Goal: Task Accomplishment & Management: Manage account settings

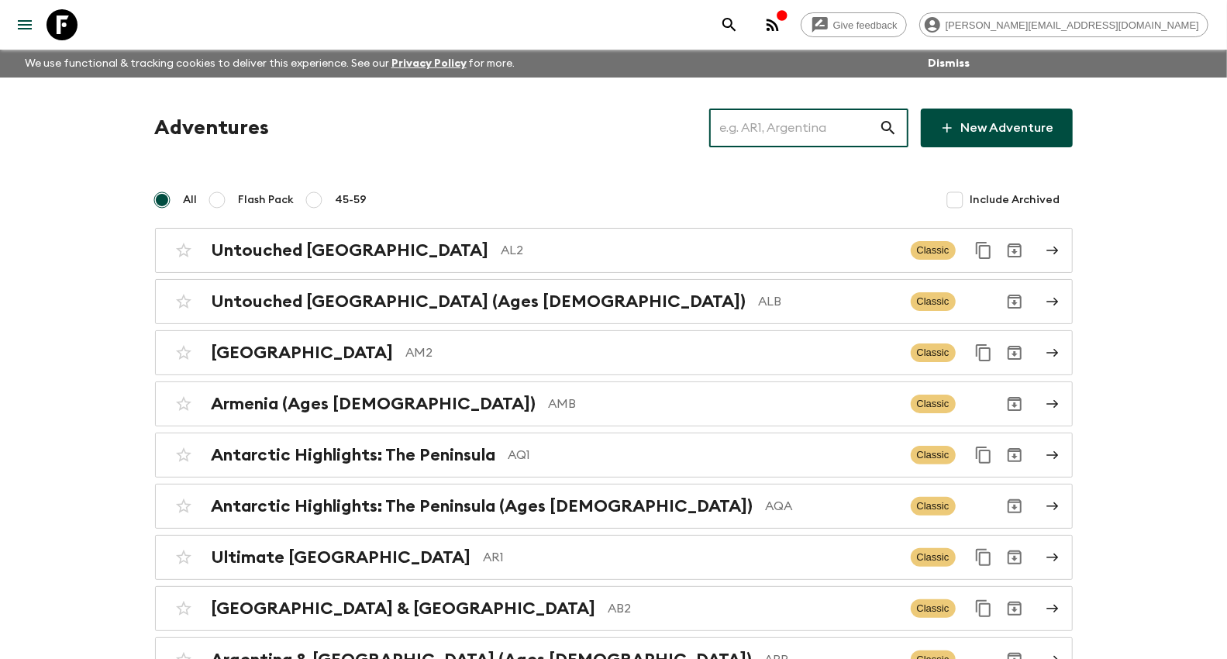
click at [808, 126] on input "text" at bounding box center [794, 127] width 170 height 43
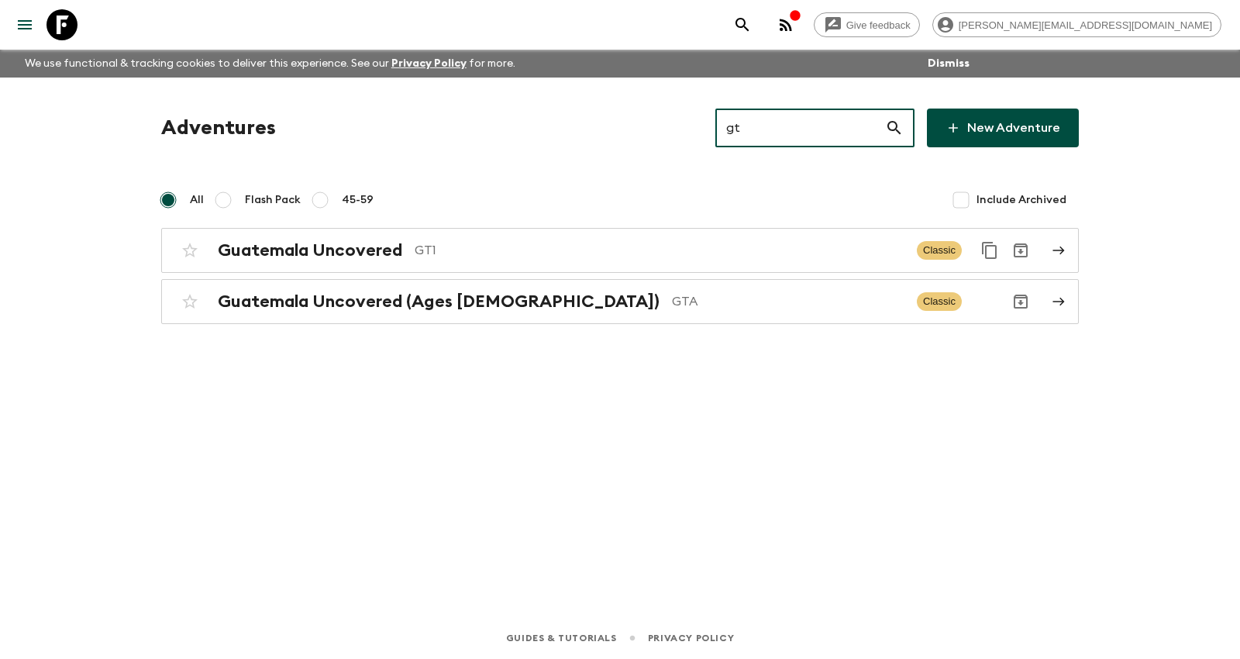
type input "gt1"
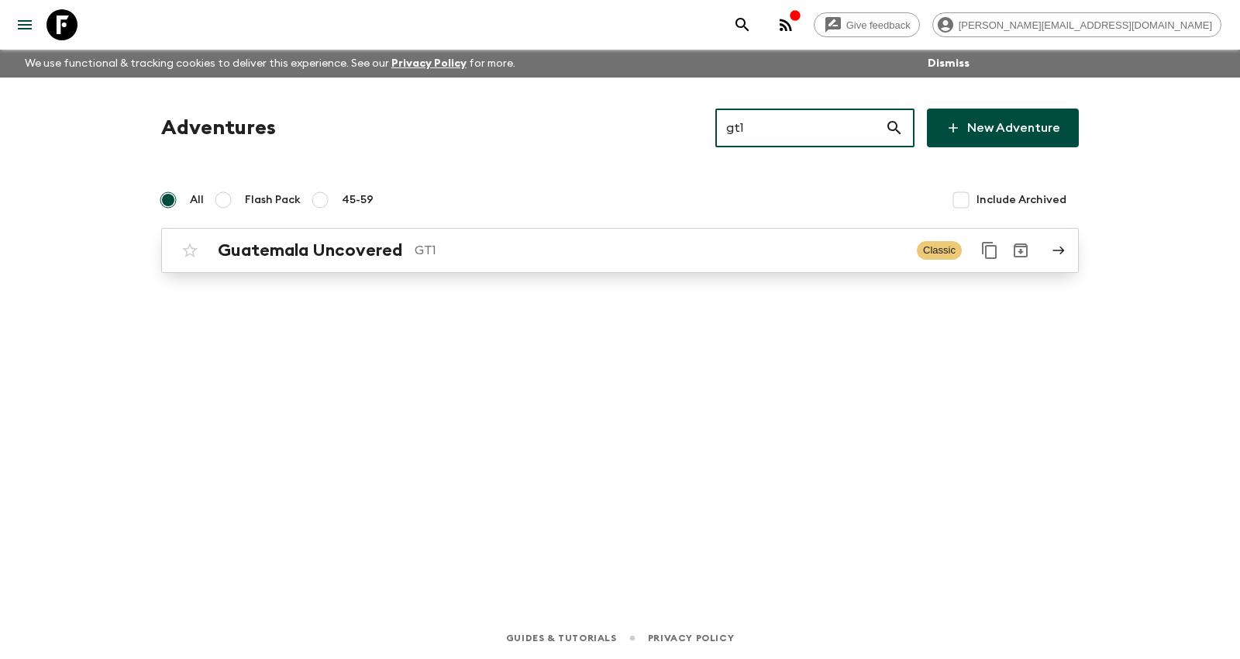
click at [469, 248] on p "GT1" at bounding box center [660, 250] width 490 height 19
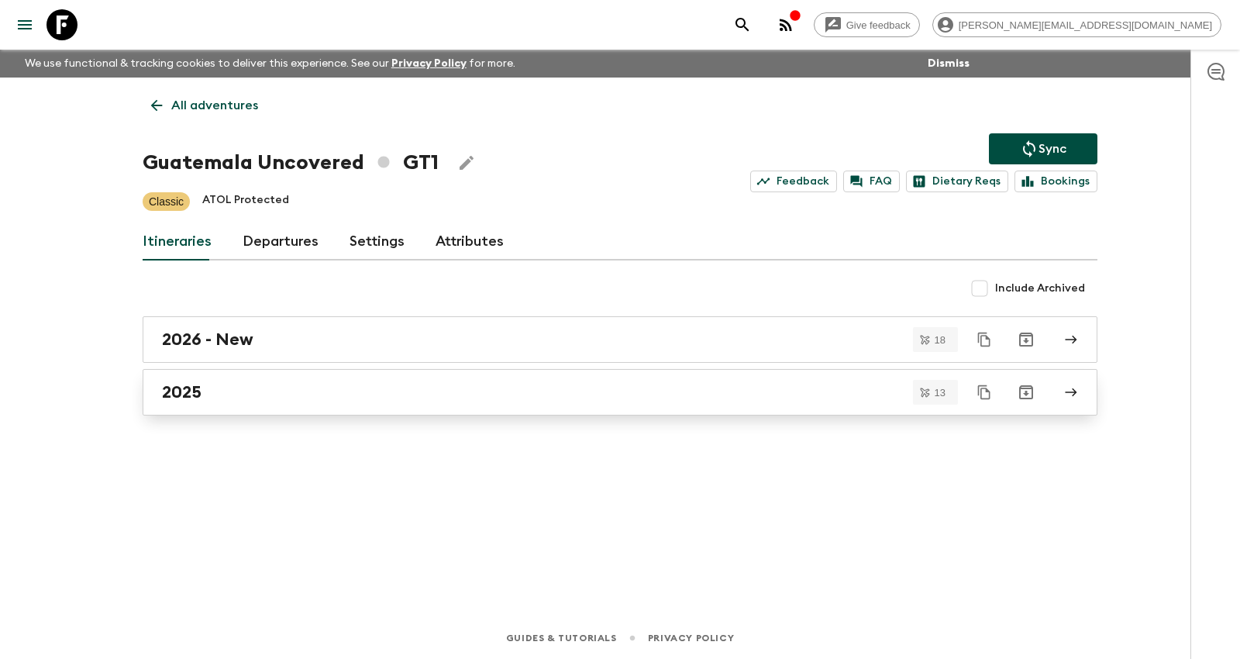
click at [280, 388] on div "2025" at bounding box center [605, 392] width 887 height 20
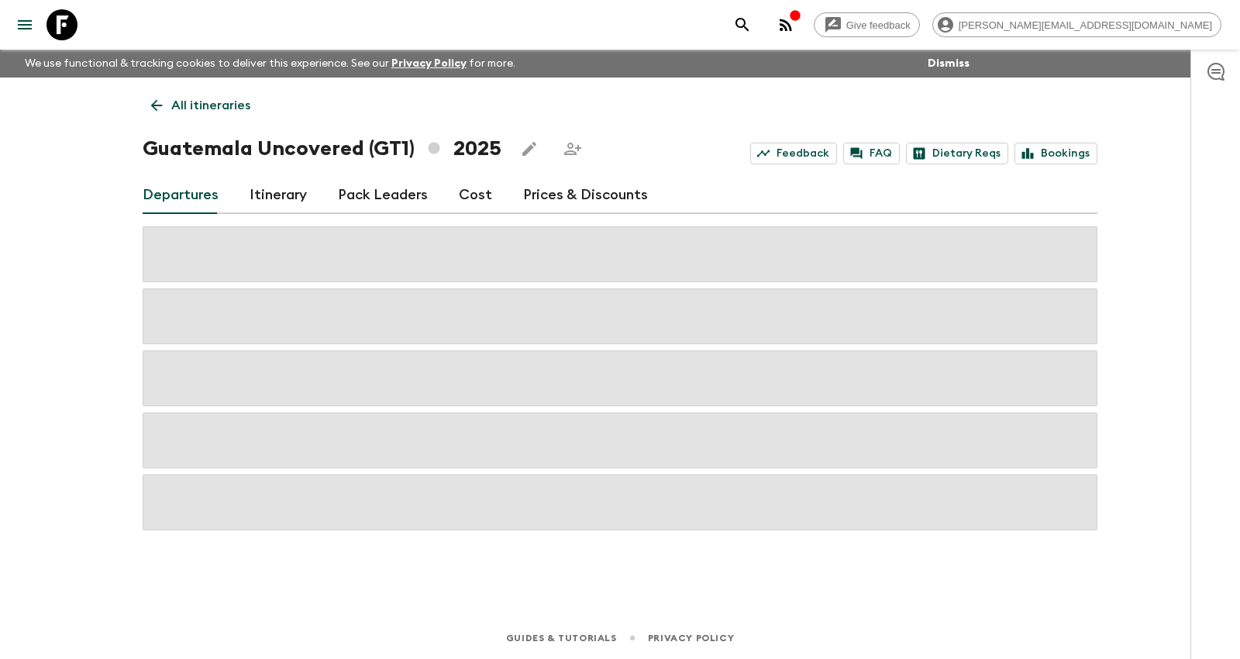
click at [567, 191] on link "Prices & Discounts" at bounding box center [585, 195] width 125 height 37
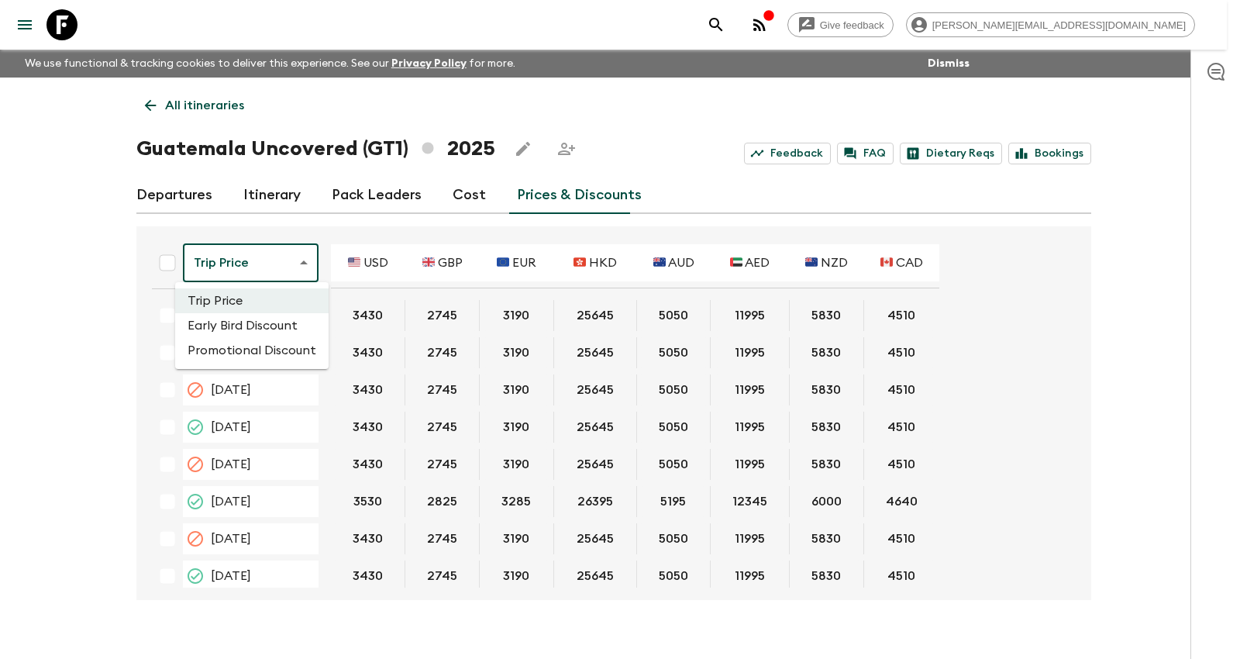
click at [240, 253] on body "Give feedback [PERSON_NAME][EMAIL_ADDRESS][DOMAIN_NAME] We use functional & tra…" at bounding box center [620, 342] width 1240 height 685
click at [242, 343] on li "Promotional Discount" at bounding box center [252, 350] width 154 height 25
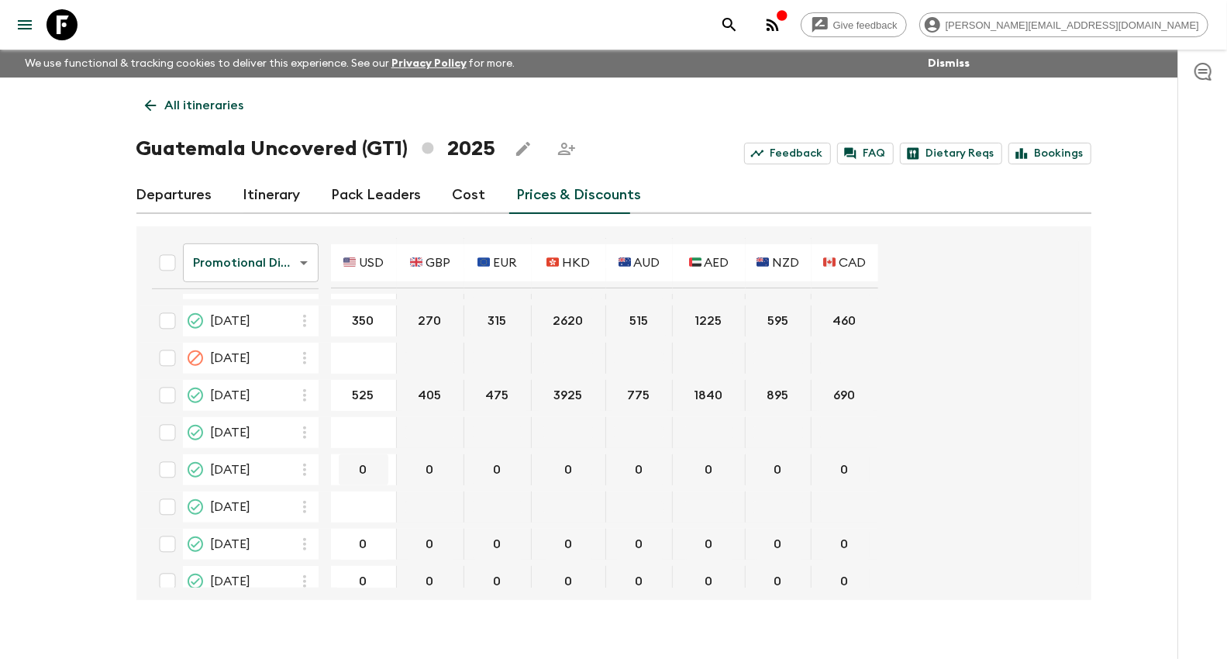
scroll to position [318, 0]
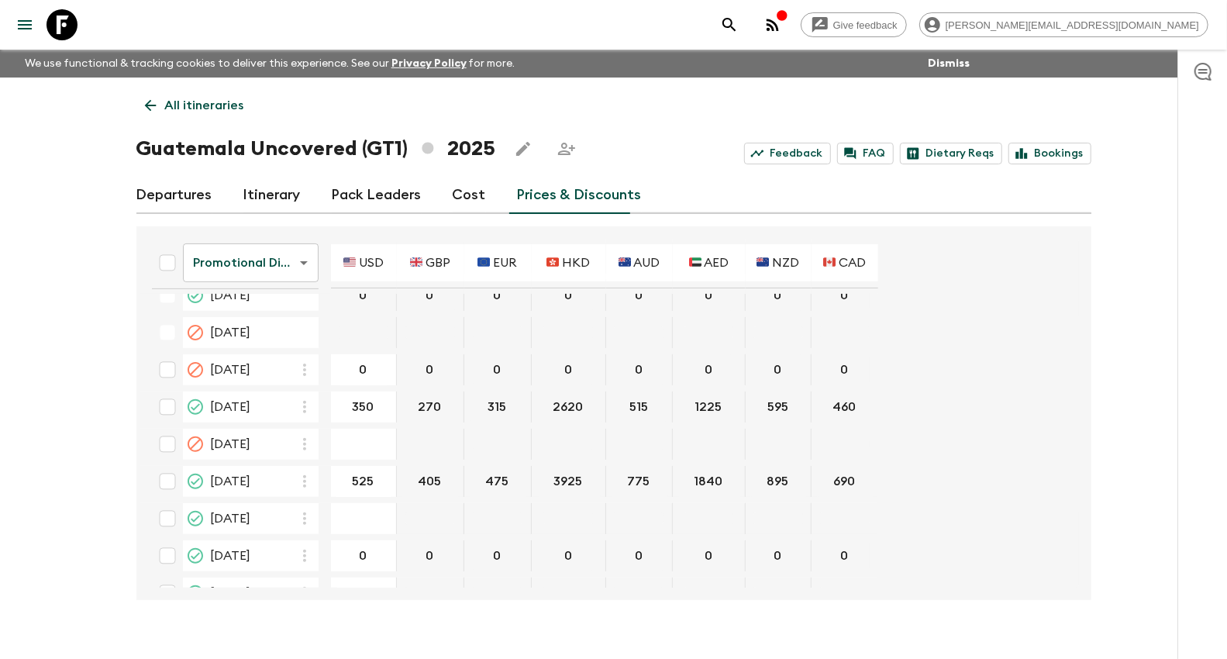
type input "0"
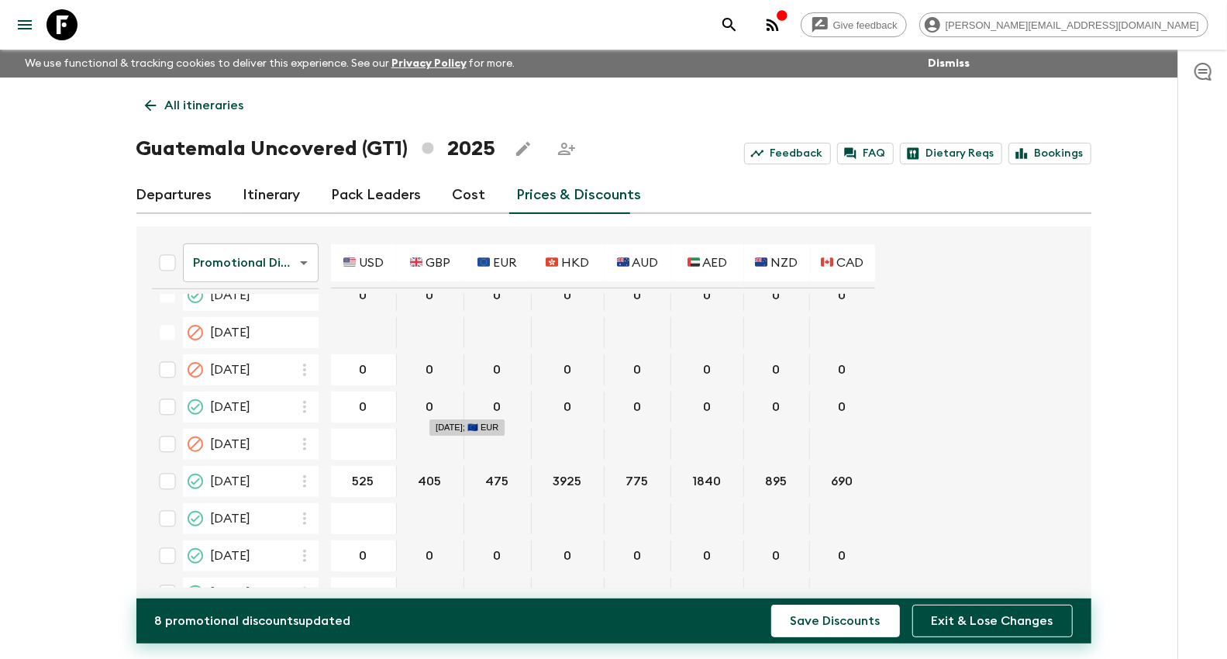
click at [771, 605] on button "Save Discounts" at bounding box center [835, 621] width 129 height 33
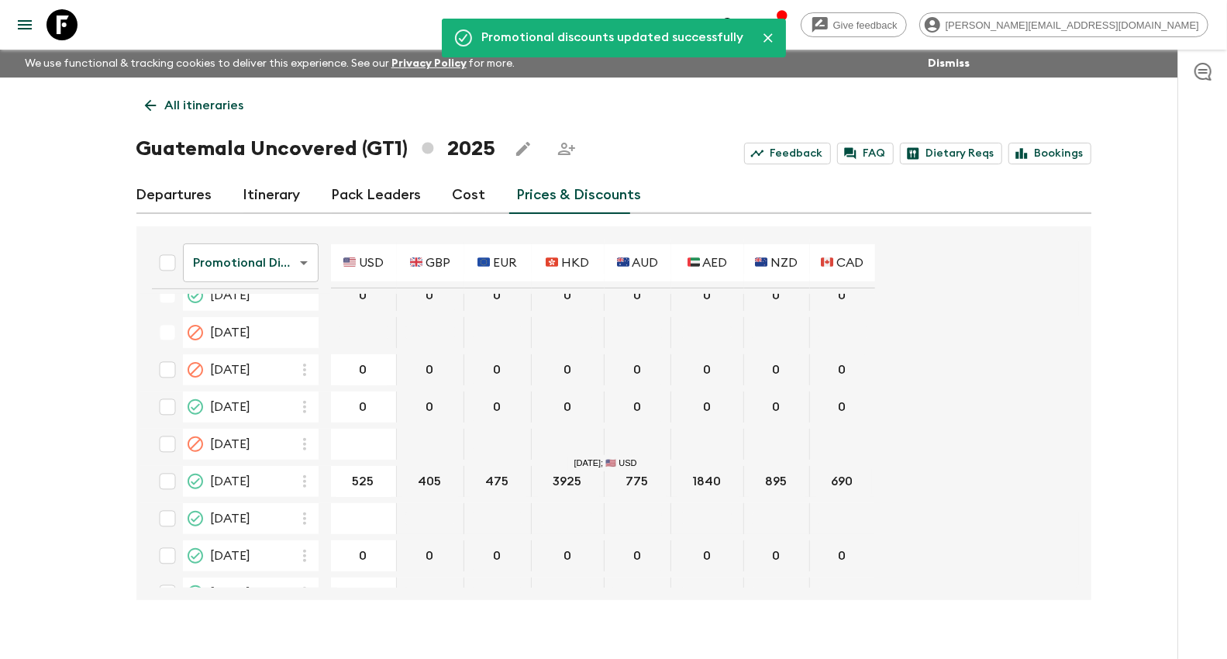
click at [231, 110] on p "All itineraries" at bounding box center [204, 105] width 79 height 19
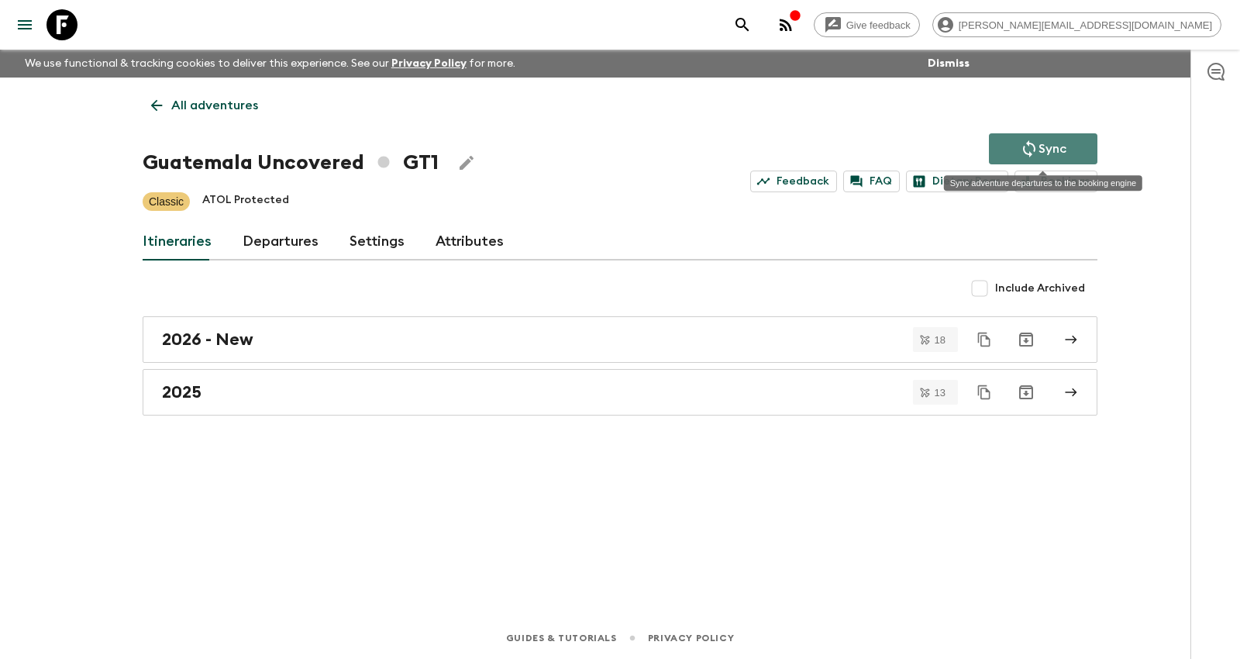
click at [1041, 146] on p "Sync" at bounding box center [1053, 149] width 28 height 19
click at [1059, 150] on p "Sync" at bounding box center [1053, 149] width 28 height 19
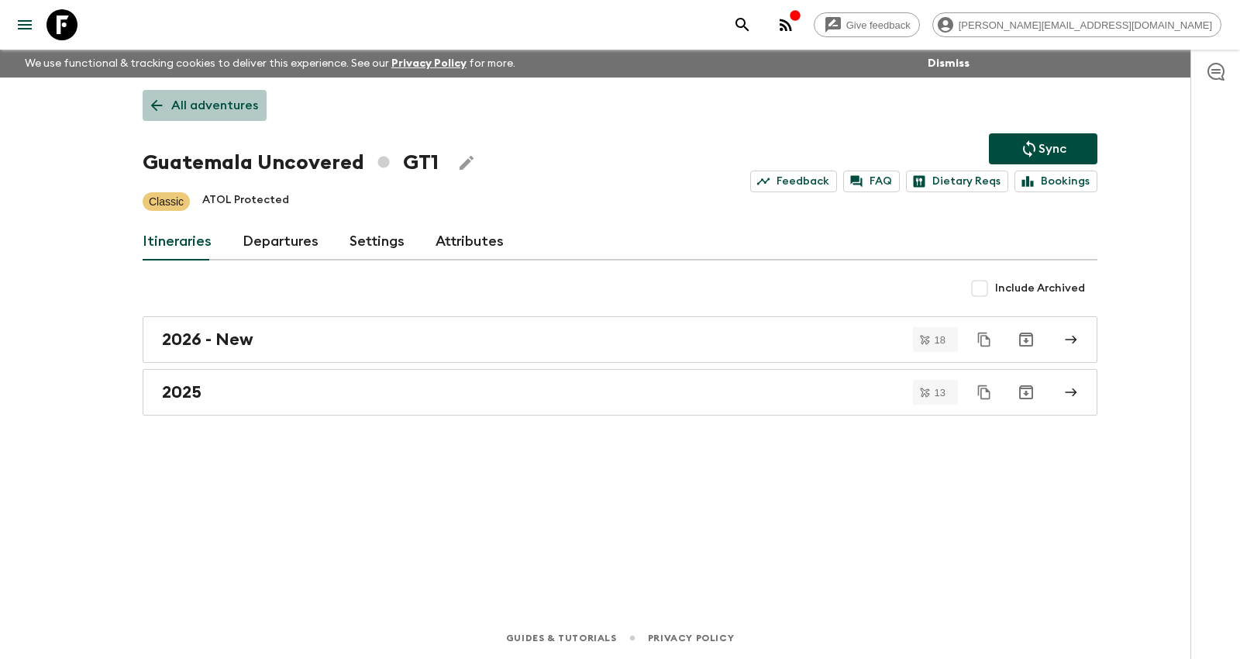
click at [233, 99] on p "All adventures" at bounding box center [214, 105] width 87 height 19
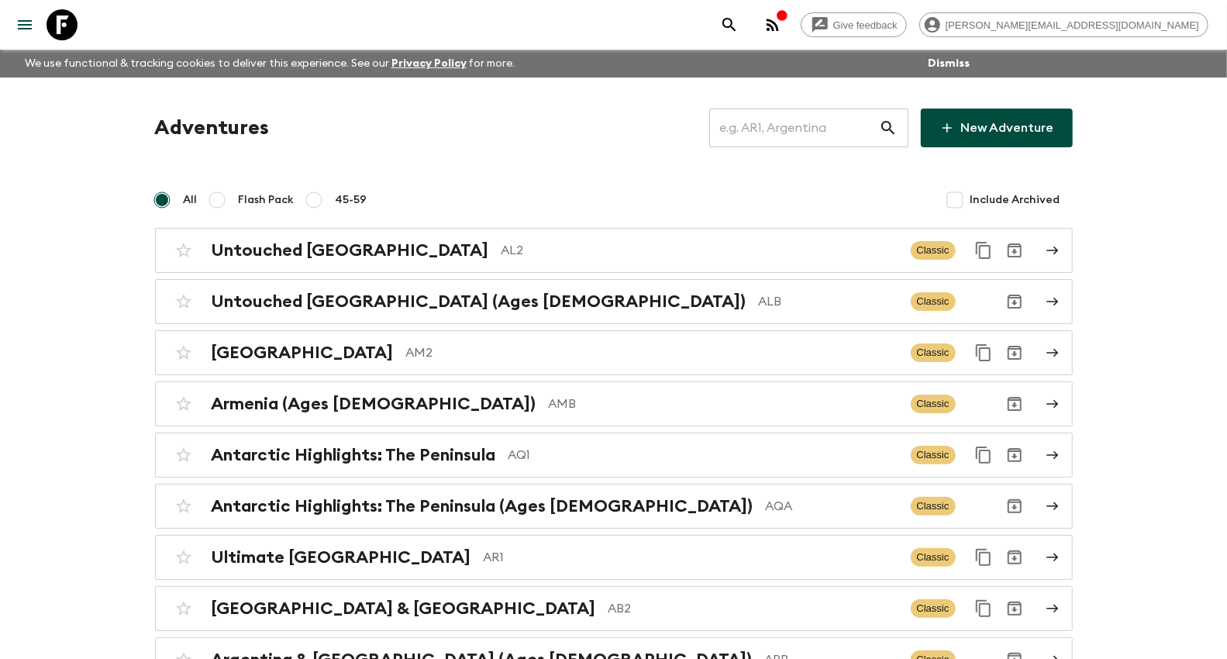
click at [836, 126] on input "text" at bounding box center [794, 127] width 170 height 43
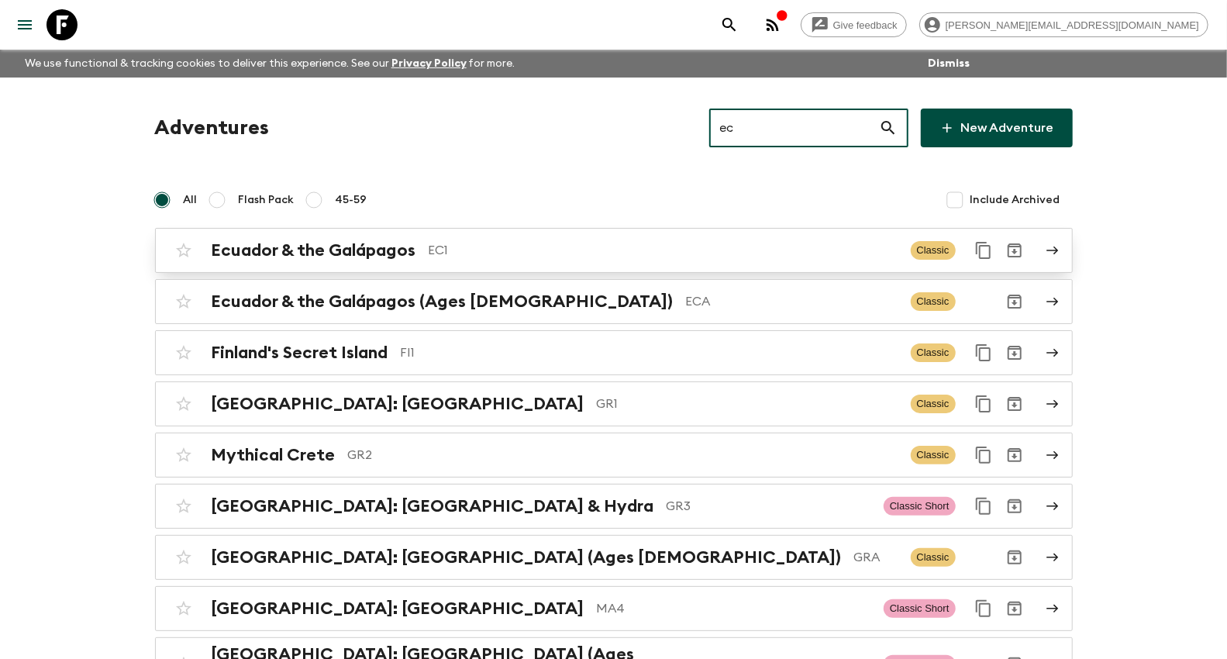
type input "ec"
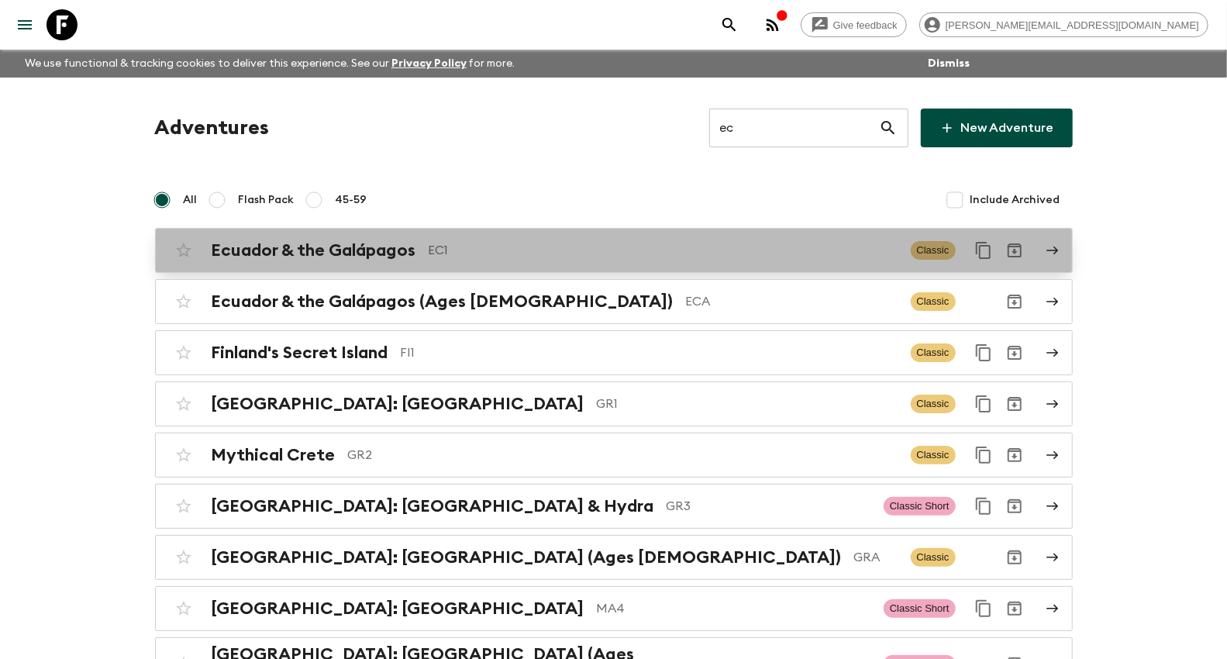
click at [354, 246] on h2 "Ecuador & the Galápagos" at bounding box center [314, 250] width 205 height 20
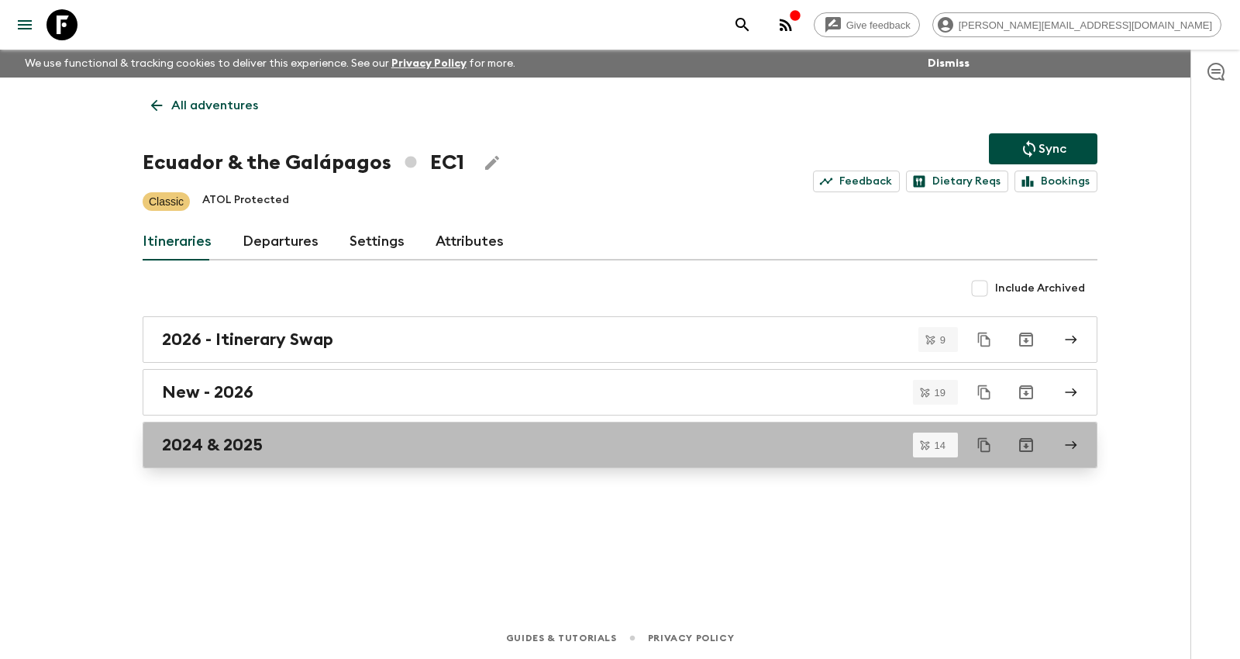
click at [328, 435] on div "2024 & 2025" at bounding box center [605, 445] width 887 height 20
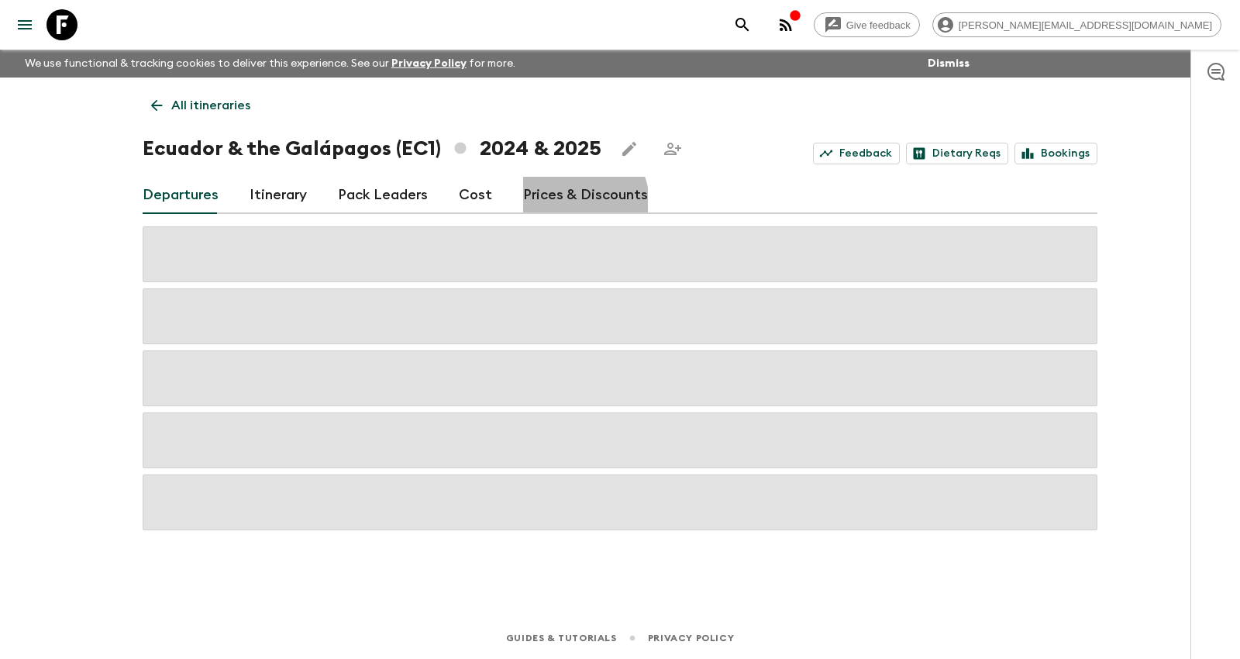
click at [562, 203] on link "Prices & Discounts" at bounding box center [585, 195] width 125 height 37
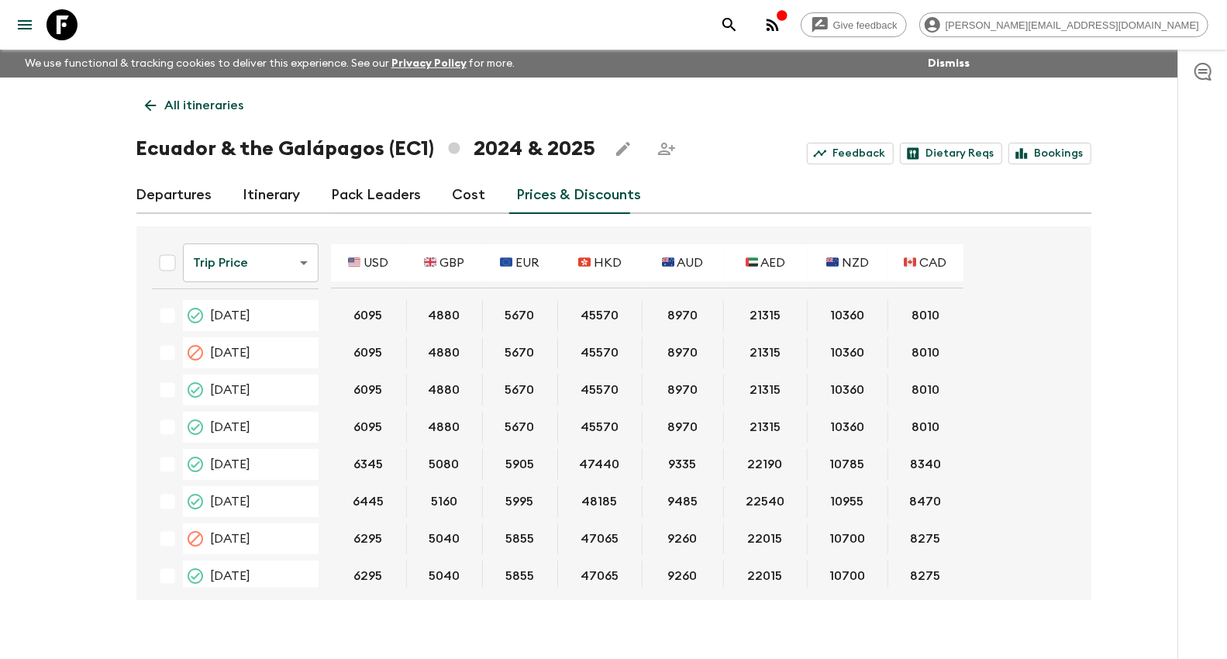
click at [248, 260] on body "Give feedback [PERSON_NAME][EMAIL_ADDRESS][DOMAIN_NAME] We use functional & tra…" at bounding box center [613, 342] width 1227 height 685
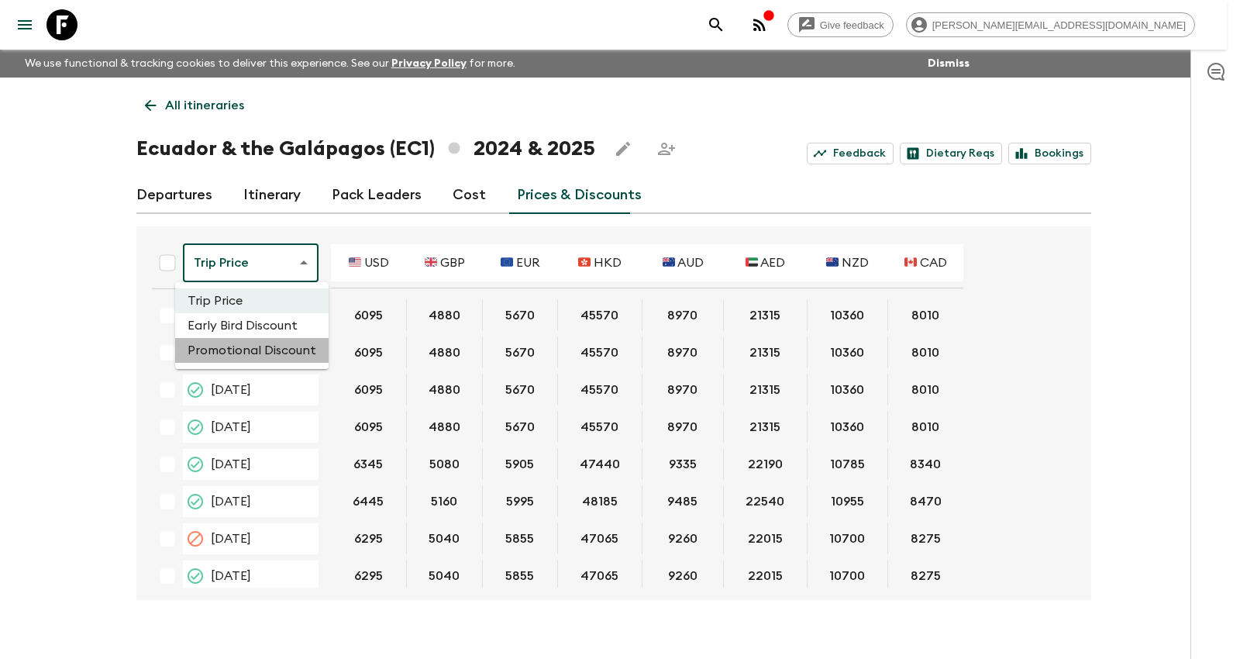
click at [253, 343] on li "Promotional Discount" at bounding box center [252, 350] width 154 height 25
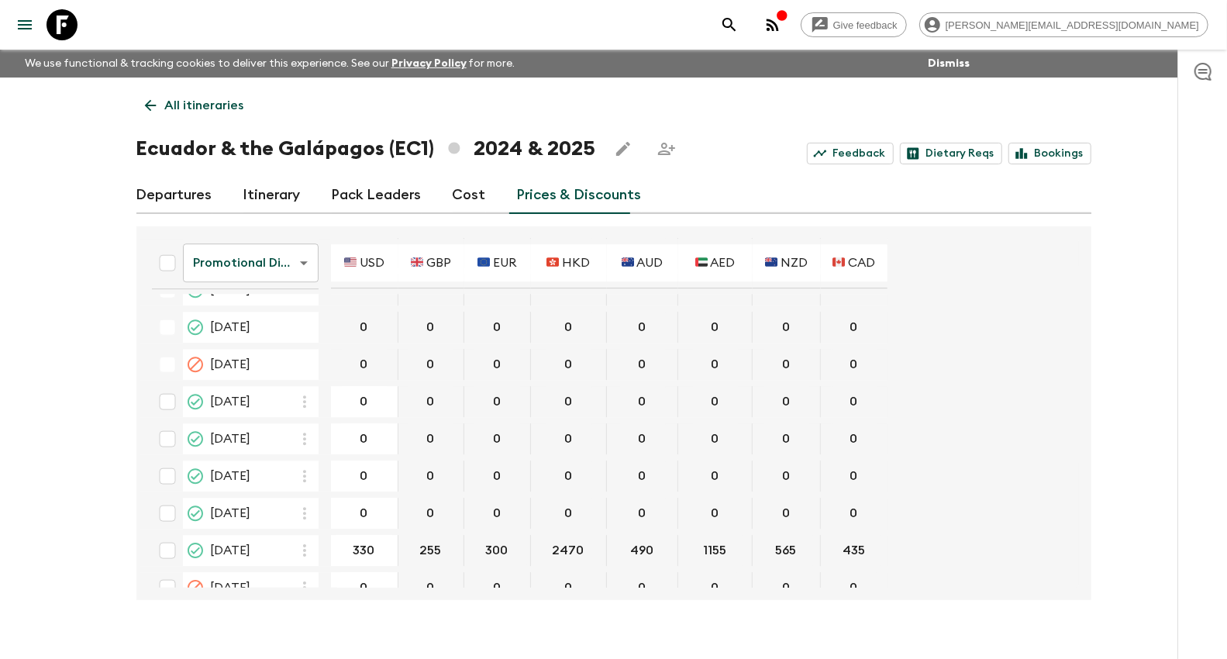
scroll to position [3014, 0]
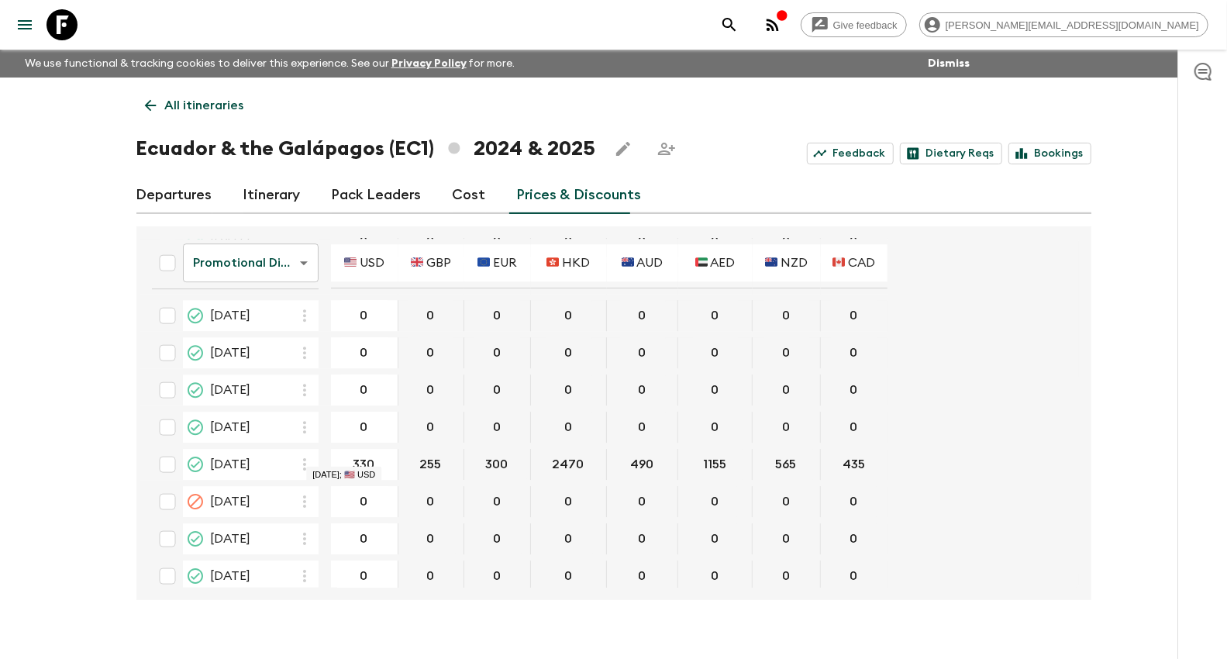
type input "0"
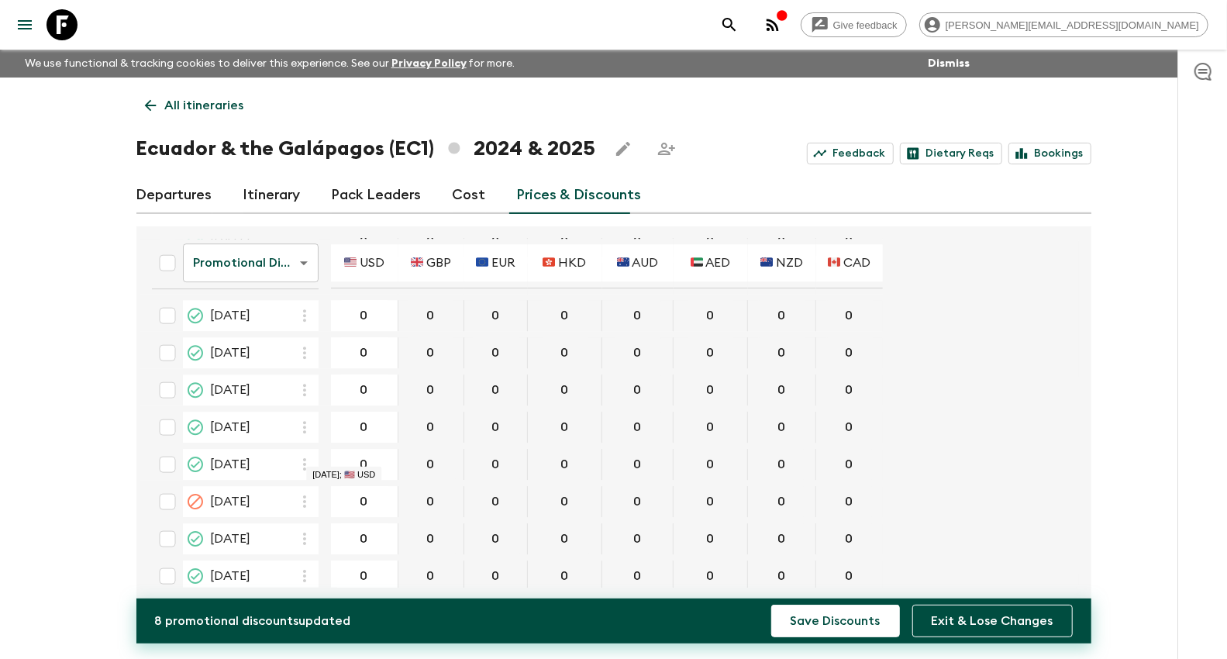
click at [771, 605] on button "Save Discounts" at bounding box center [835, 621] width 129 height 33
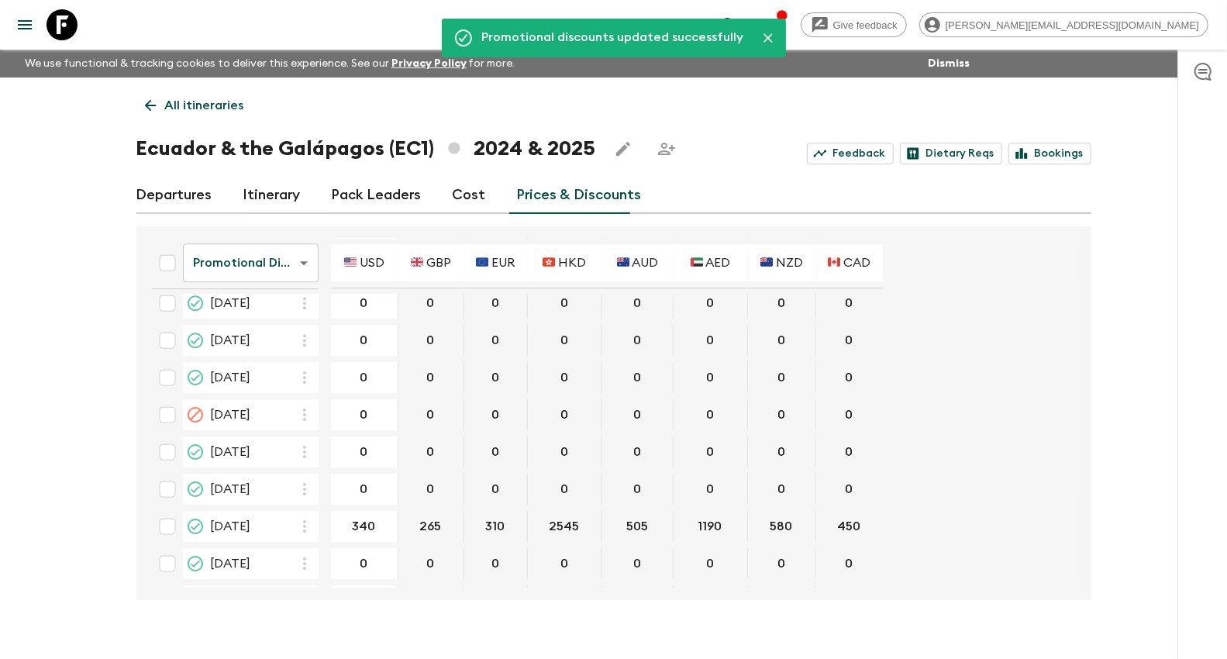
scroll to position [3273, 0]
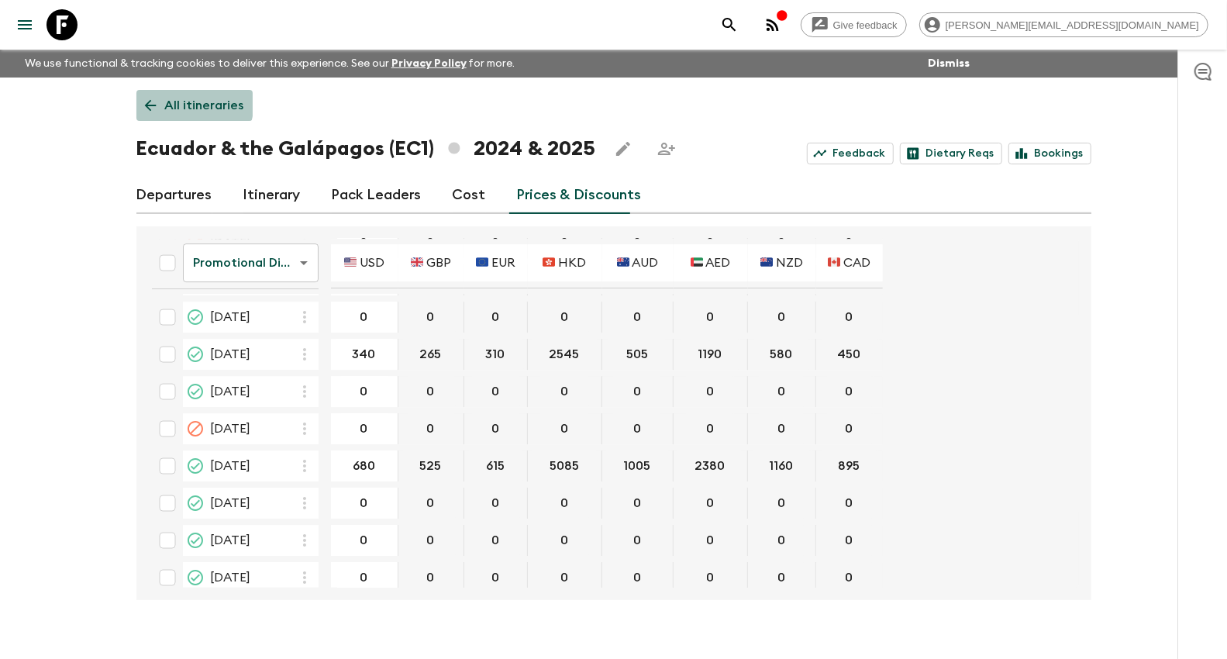
click at [185, 102] on p "All itineraries" at bounding box center [204, 105] width 79 height 19
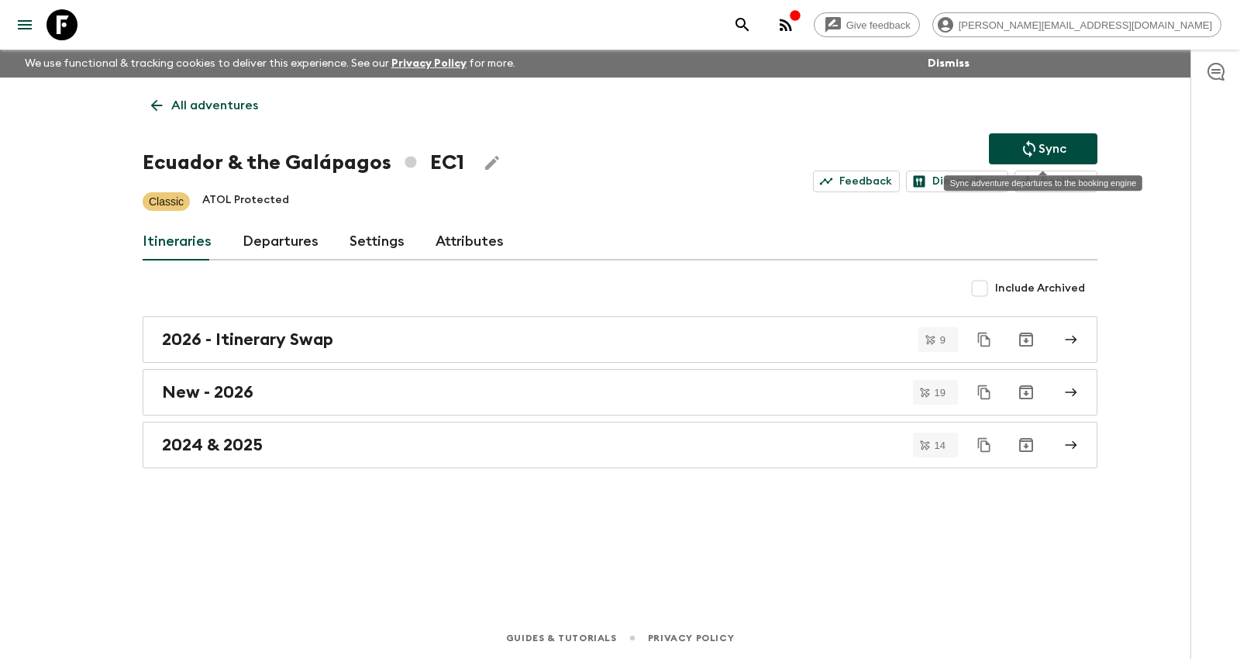
click at [1022, 149] on icon "Sync adventure departures to the booking engine" at bounding box center [1029, 149] width 19 height 19
click at [1022, 140] on icon "Sync adventure departures to the booking engine" at bounding box center [1029, 149] width 19 height 19
click at [206, 107] on p "All adventures" at bounding box center [214, 105] width 87 height 19
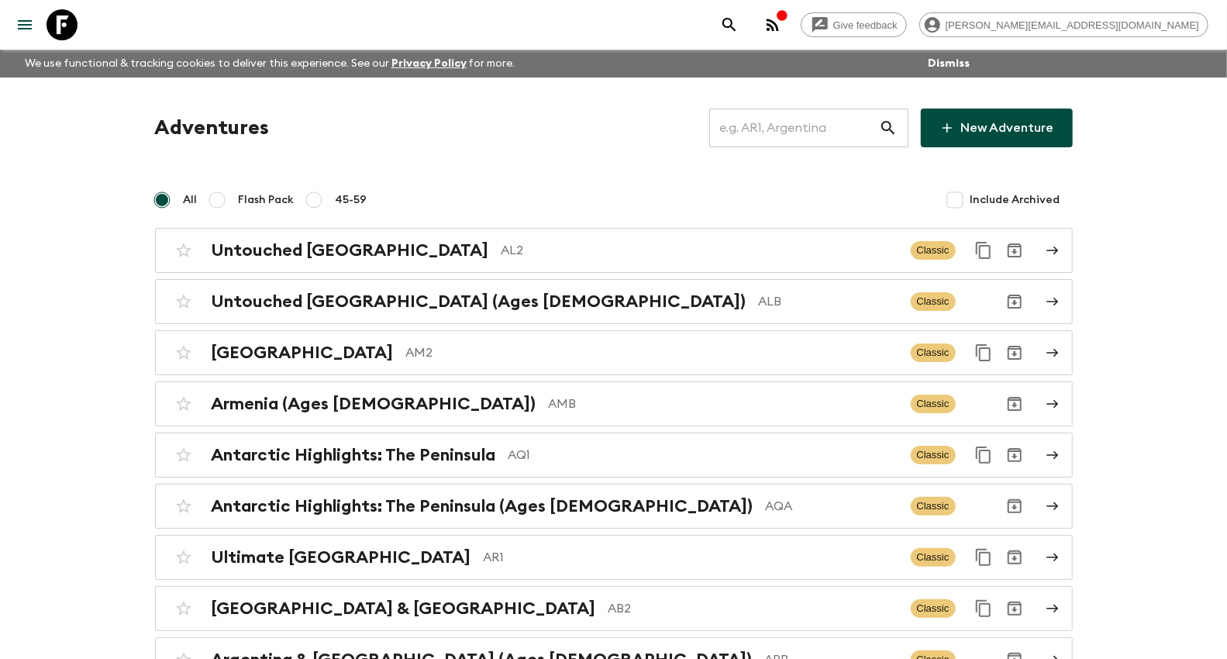
click at [793, 125] on input "text" at bounding box center [794, 127] width 170 height 43
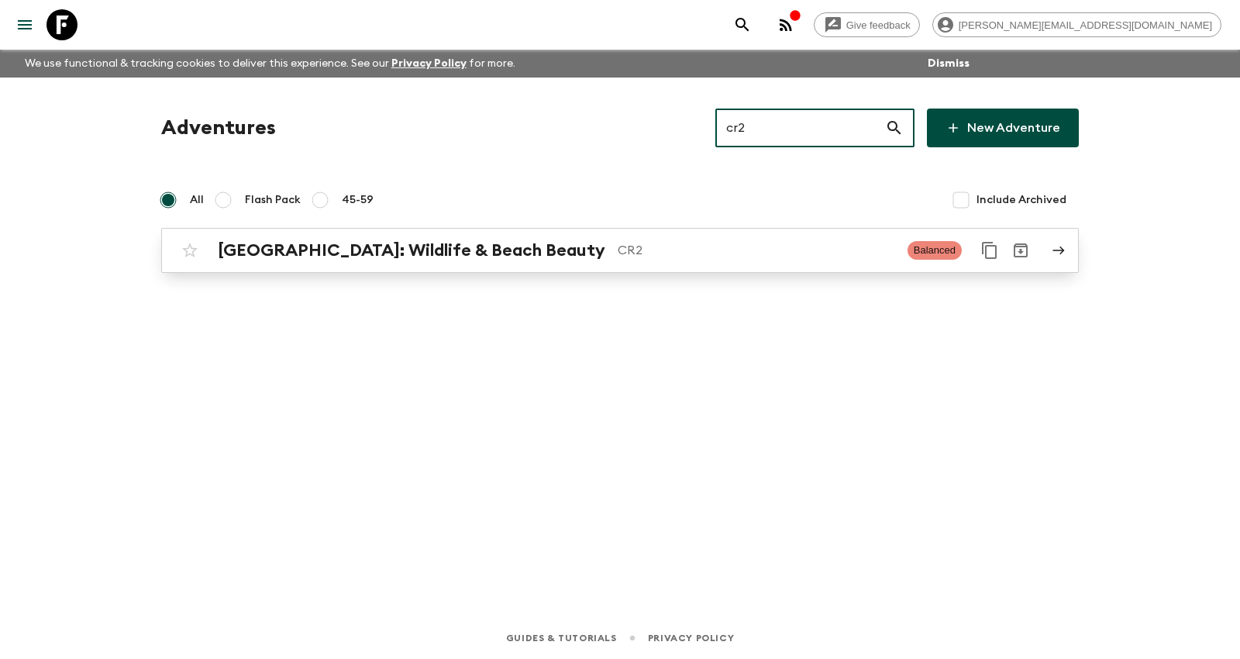
type input "cr2"
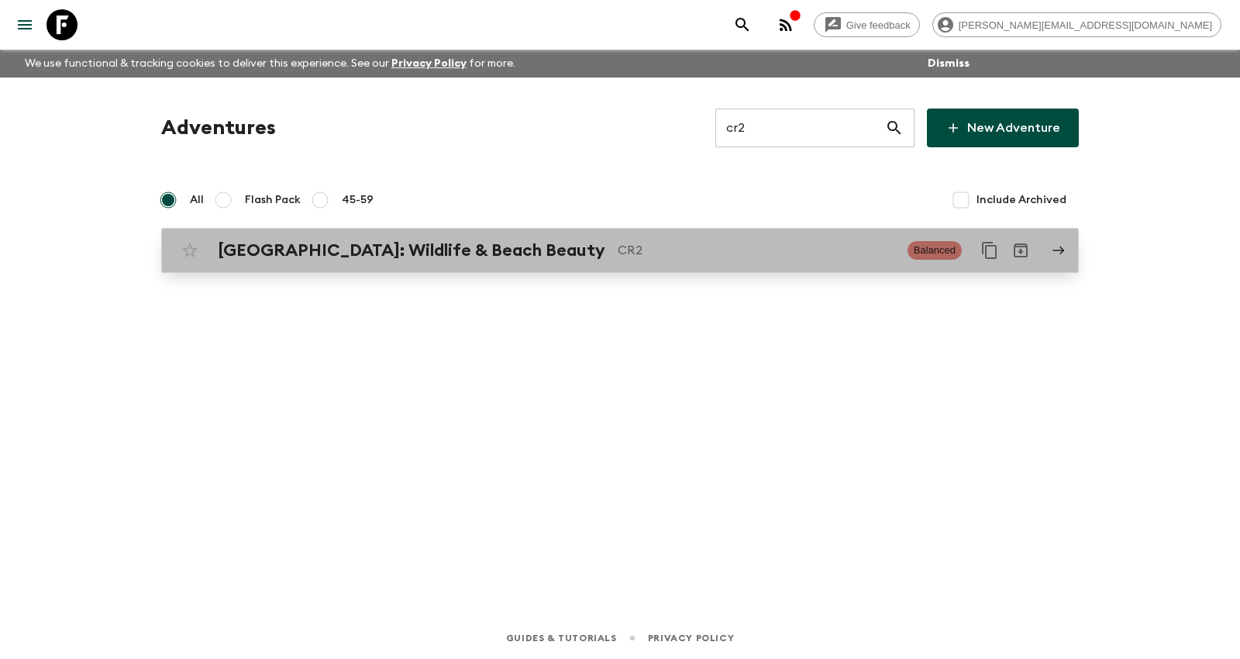
click at [643, 247] on p "CR2" at bounding box center [757, 250] width 278 height 19
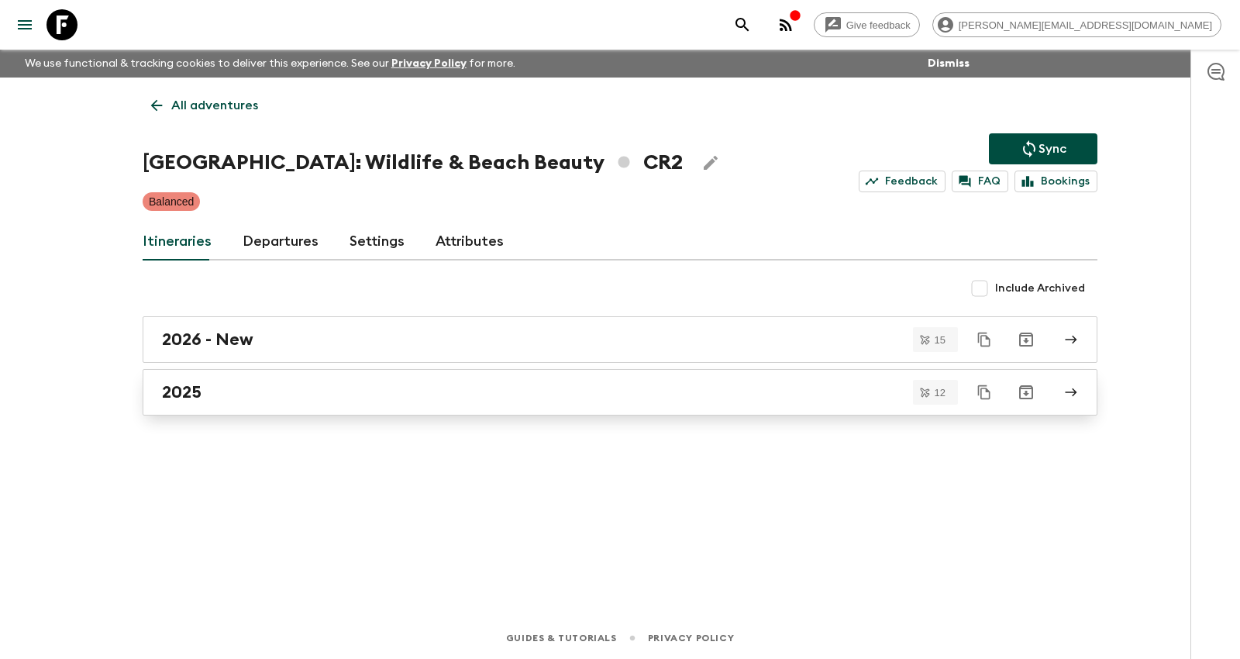
click at [442, 393] on div "2025" at bounding box center [605, 392] width 887 height 20
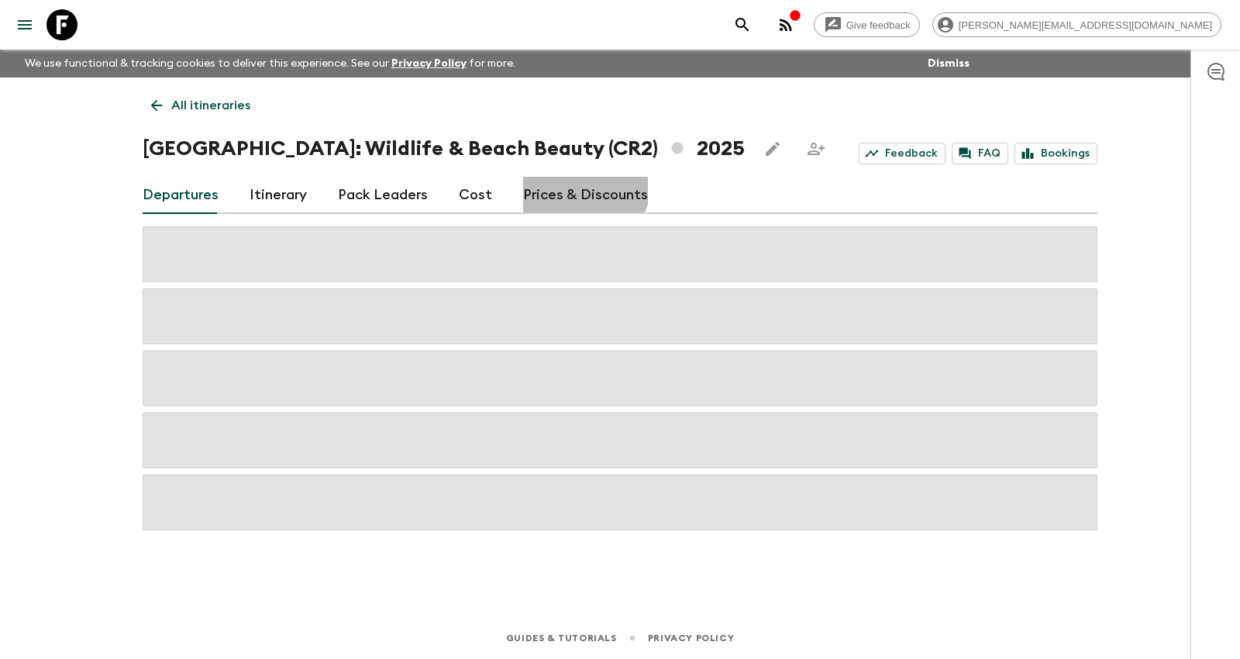
click at [576, 185] on link "Prices & Discounts" at bounding box center [585, 195] width 125 height 37
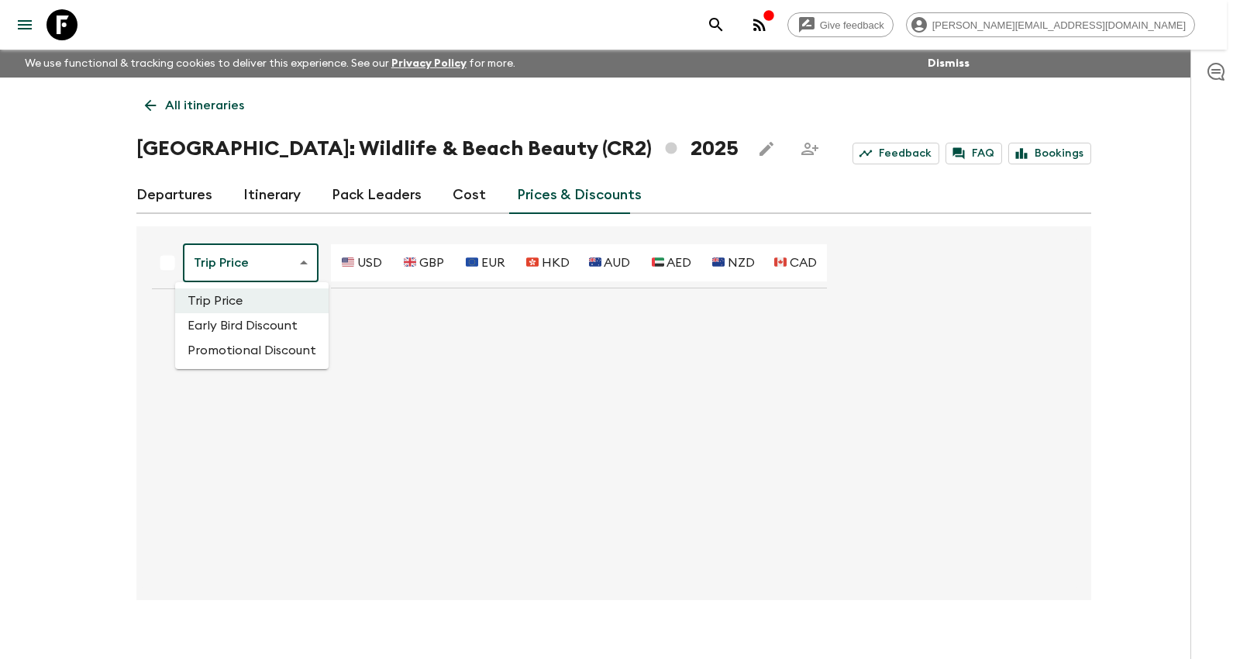
click at [255, 258] on body "Give feedback [PERSON_NAME][EMAIL_ADDRESS][DOMAIN_NAME] We use functional & tra…" at bounding box center [620, 342] width 1240 height 685
click at [263, 350] on li "Promotional Discount" at bounding box center [252, 350] width 154 height 25
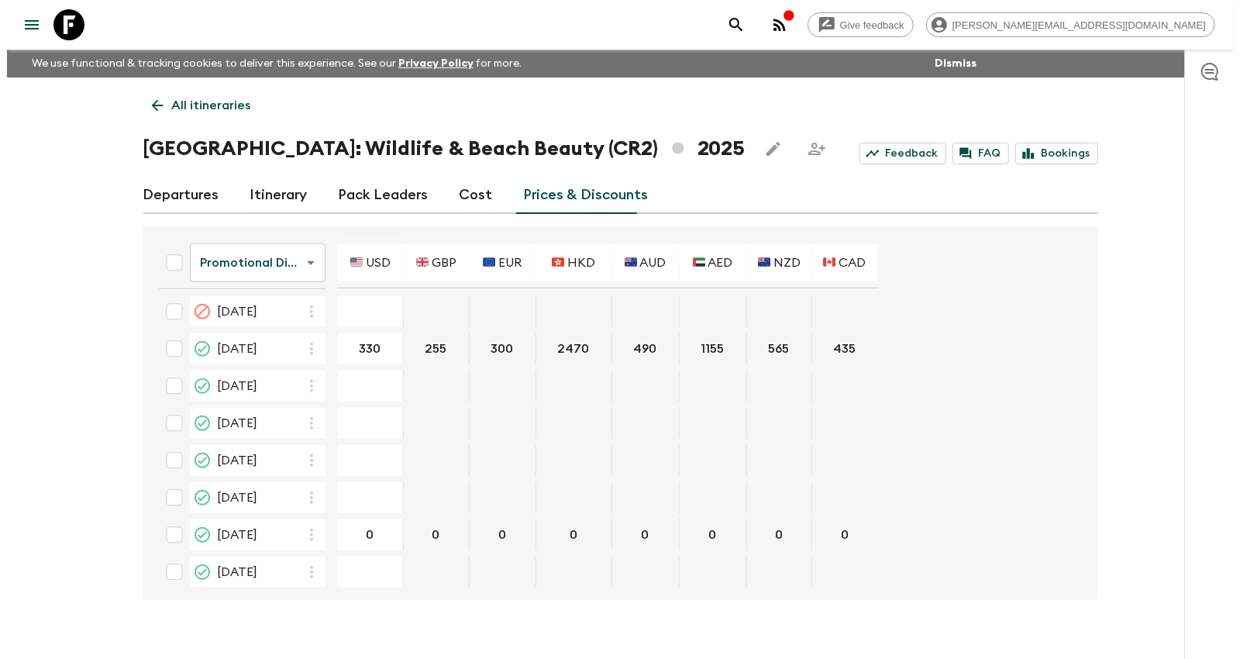
scroll to position [688, 0]
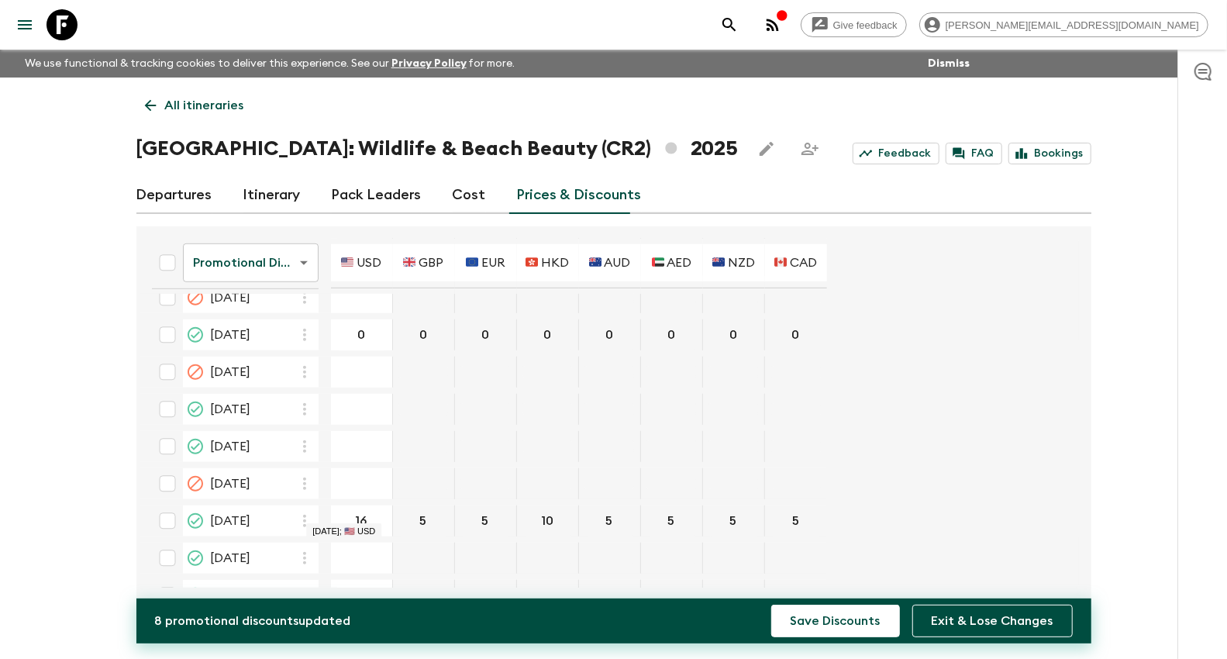
type input "160"
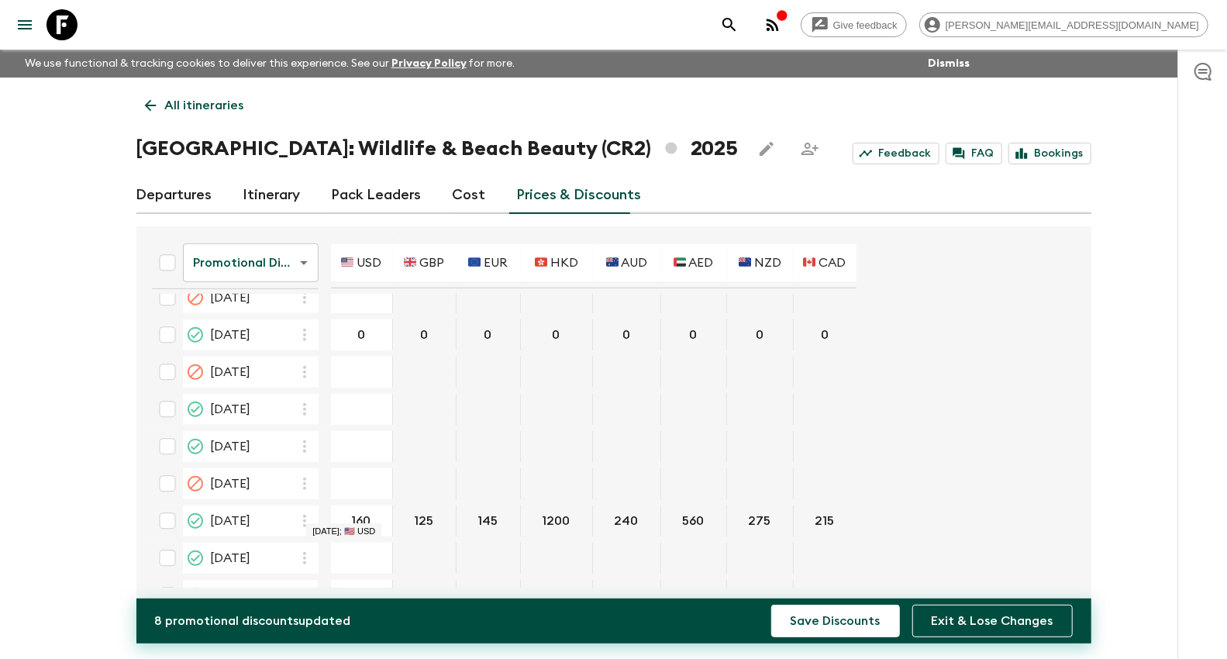
click at [771, 605] on button "Save Discounts" at bounding box center [835, 621] width 129 height 33
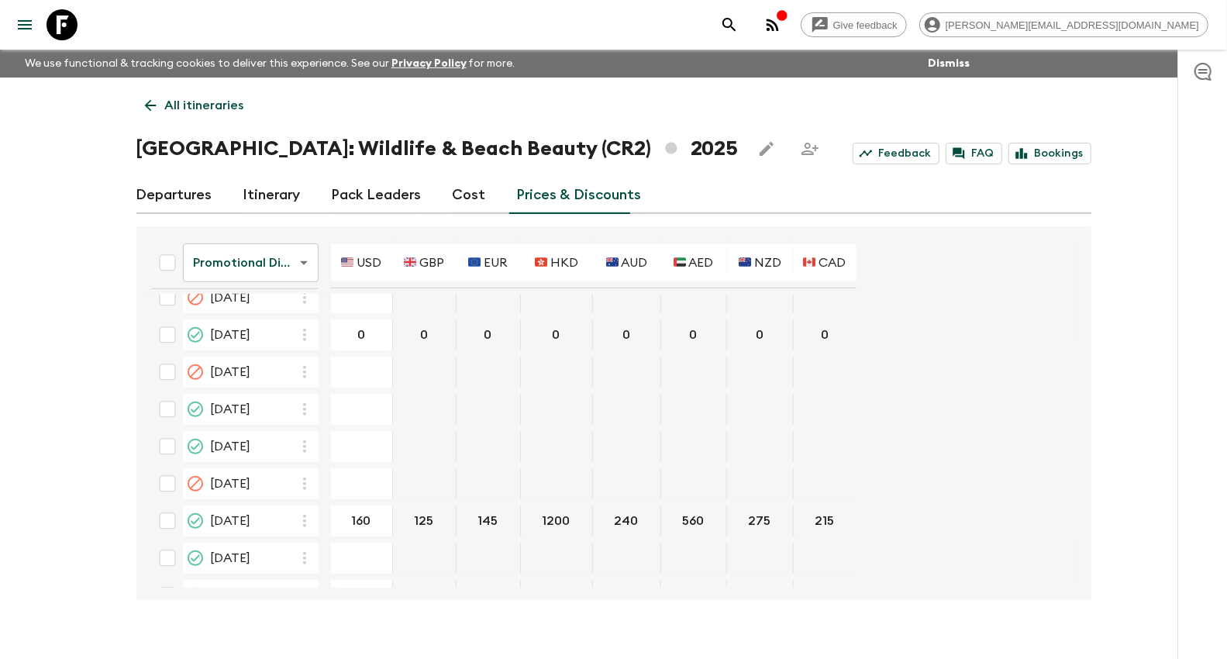
click at [178, 92] on link "All itineraries" at bounding box center [194, 105] width 116 height 31
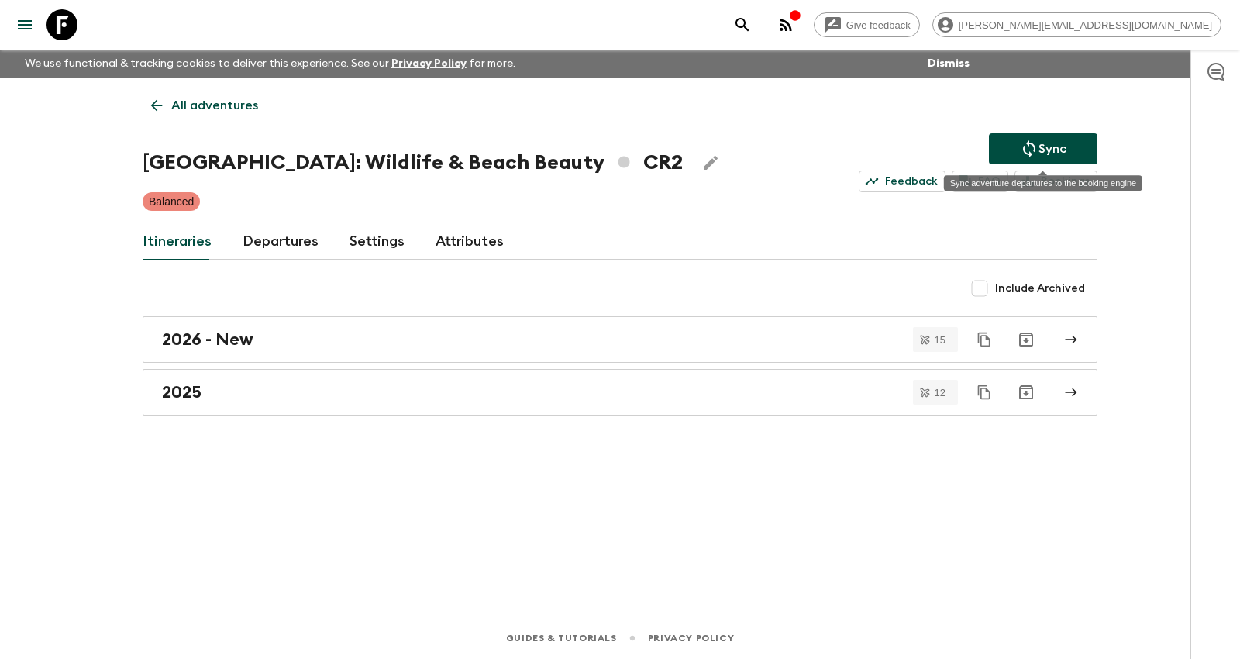
click at [1016, 147] on button "Sync" at bounding box center [1043, 148] width 109 height 31
